Goal: Navigation & Orientation: Understand site structure

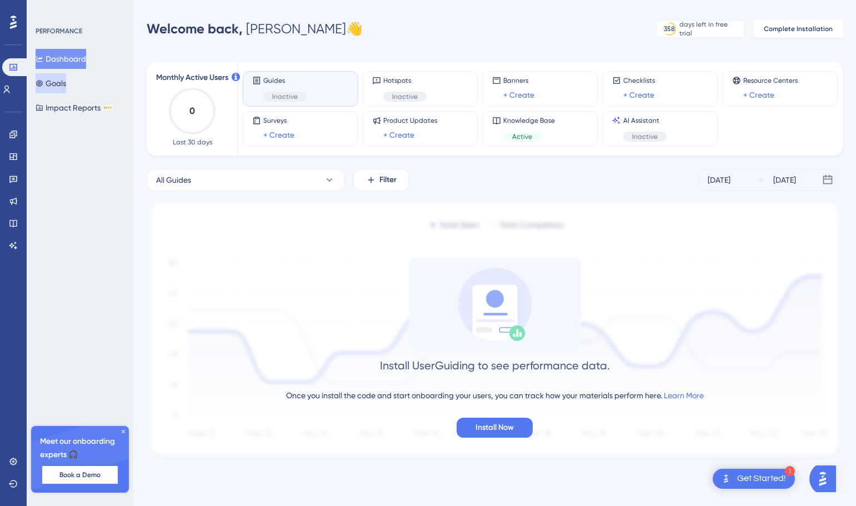
click at [52, 86] on button "Goals" at bounding box center [51, 83] width 31 height 20
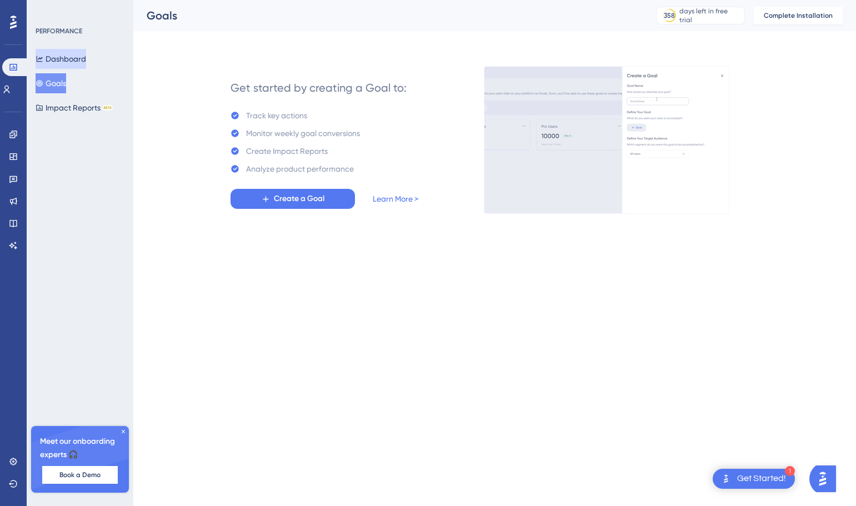
click at [86, 62] on button "Dashboard" at bounding box center [61, 59] width 51 height 20
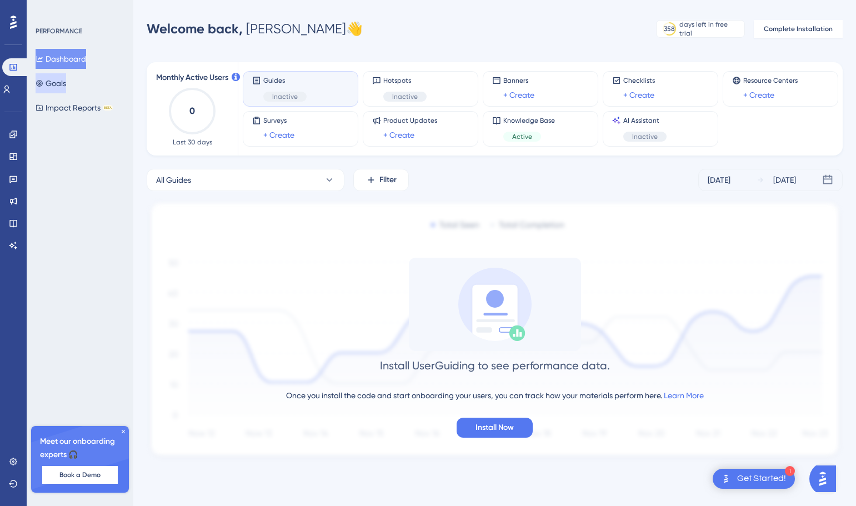
click at [63, 85] on button "Goals" at bounding box center [51, 83] width 31 height 20
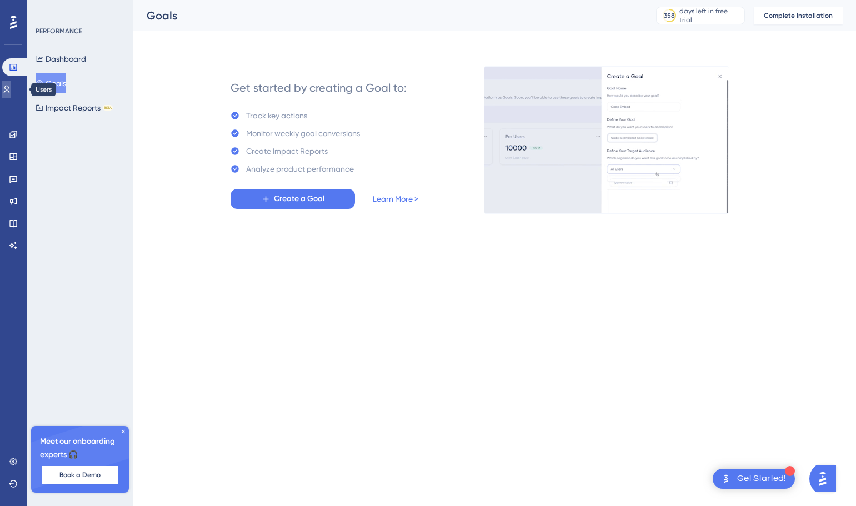
click at [11, 96] on link at bounding box center [6, 90] width 9 height 18
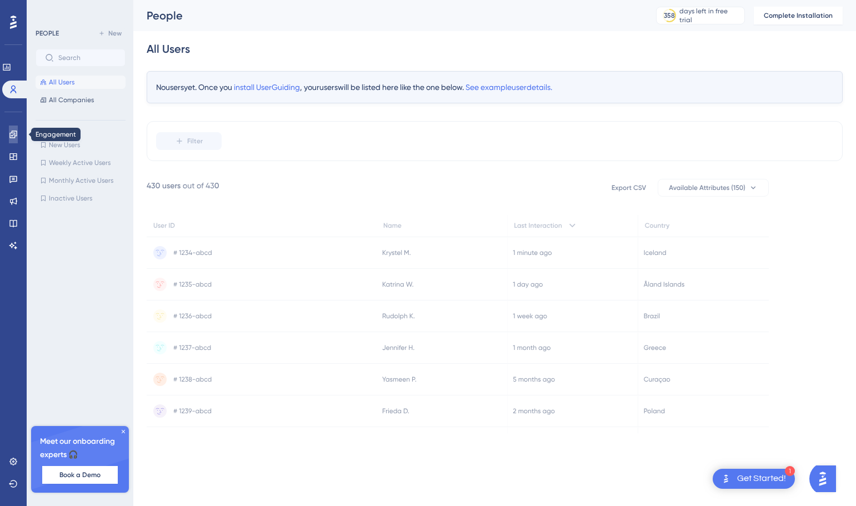
click at [14, 138] on icon at bounding box center [13, 134] width 9 height 9
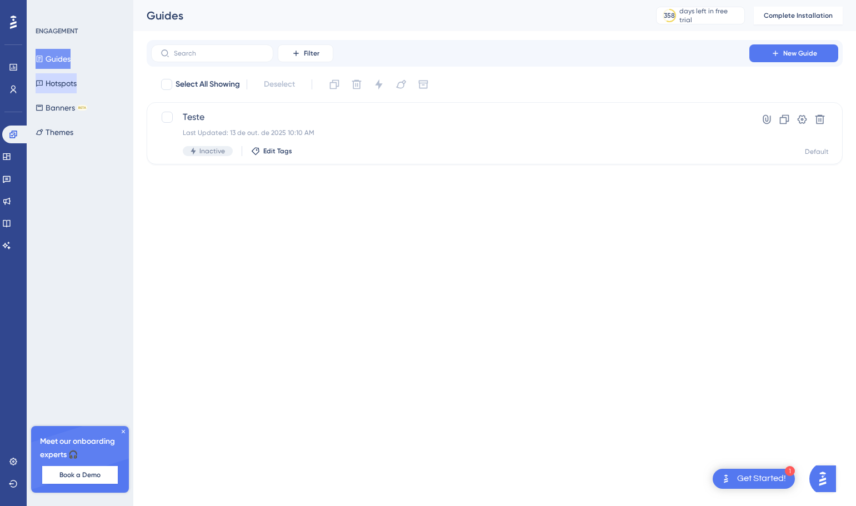
click at [77, 91] on button "Hotspots" at bounding box center [56, 83] width 41 height 20
click at [82, 114] on button "Banners BETA" at bounding box center [62, 108] width 52 height 20
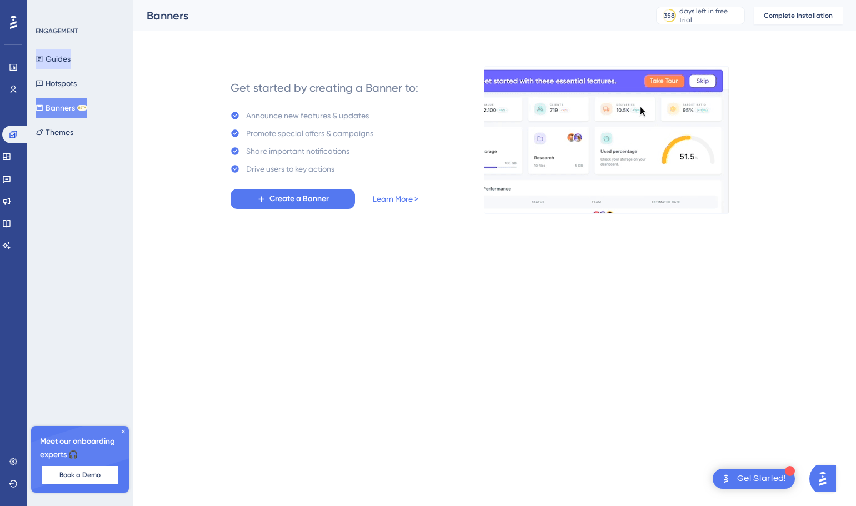
click at [71, 64] on button "Guides" at bounding box center [53, 59] width 35 height 20
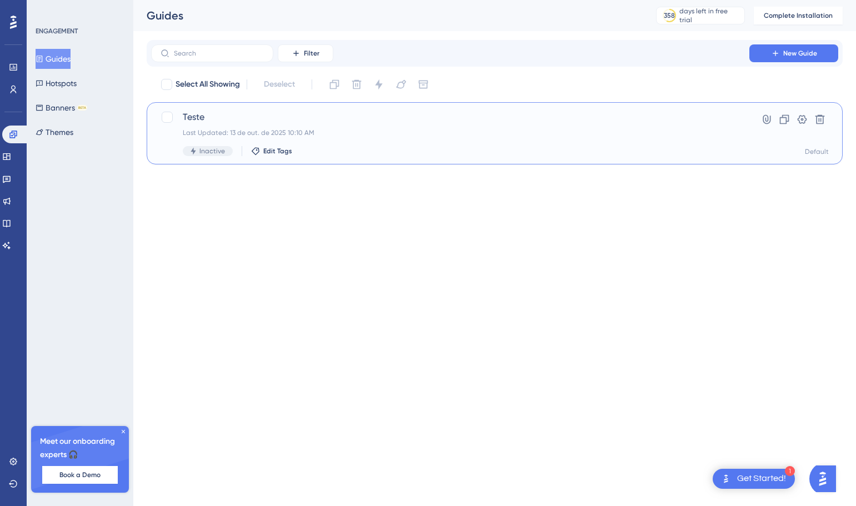
click at [195, 118] on span "Teste" at bounding box center [450, 117] width 535 height 13
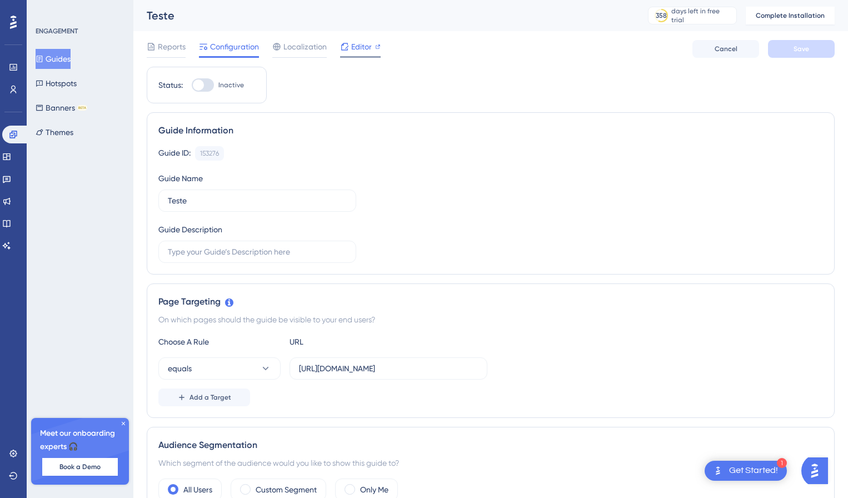
click at [371, 47] on span "Editor" at bounding box center [361, 46] width 21 height 13
